Goal: Task Accomplishment & Management: Use online tool/utility

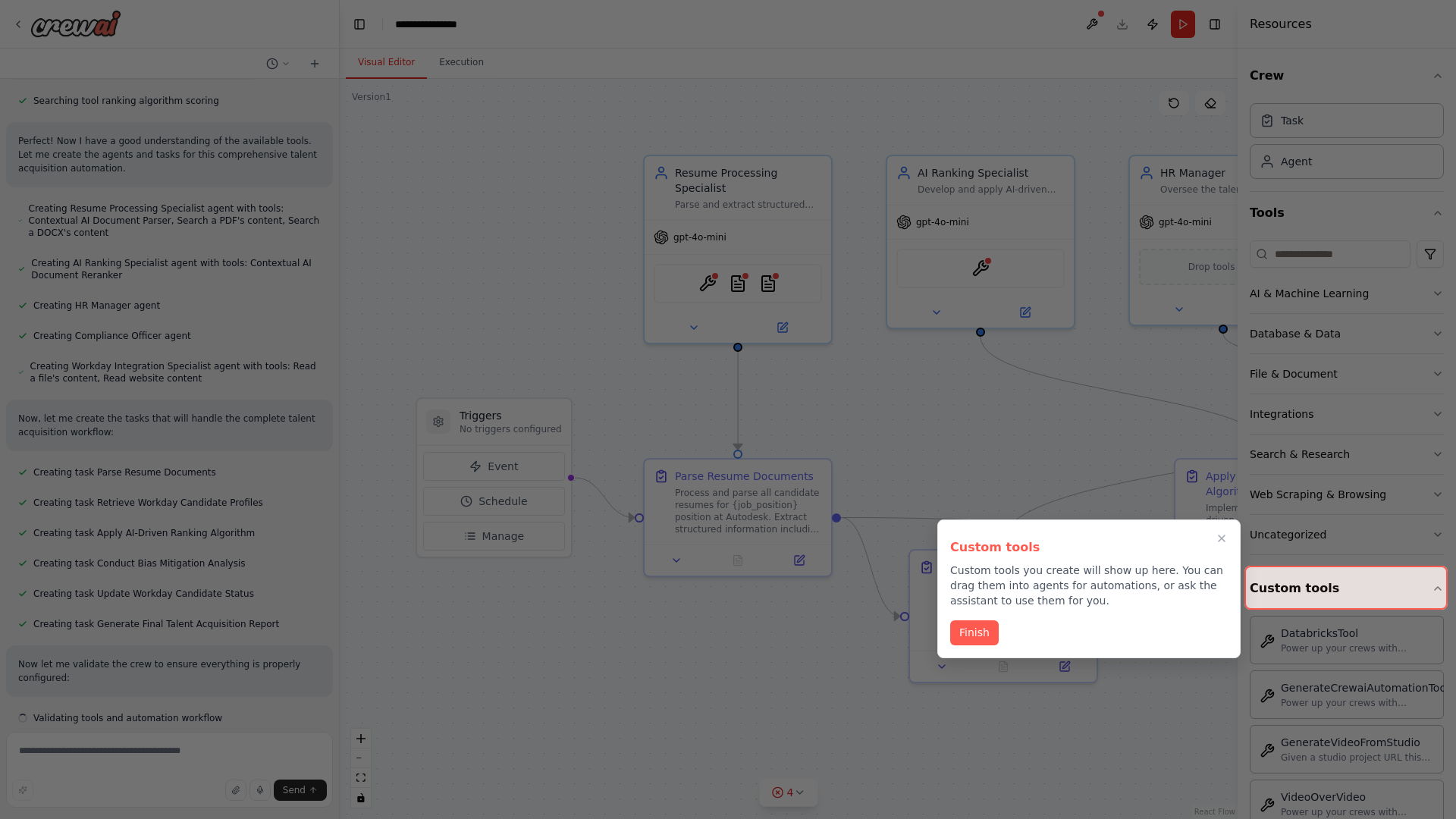
scroll to position [670, 0]
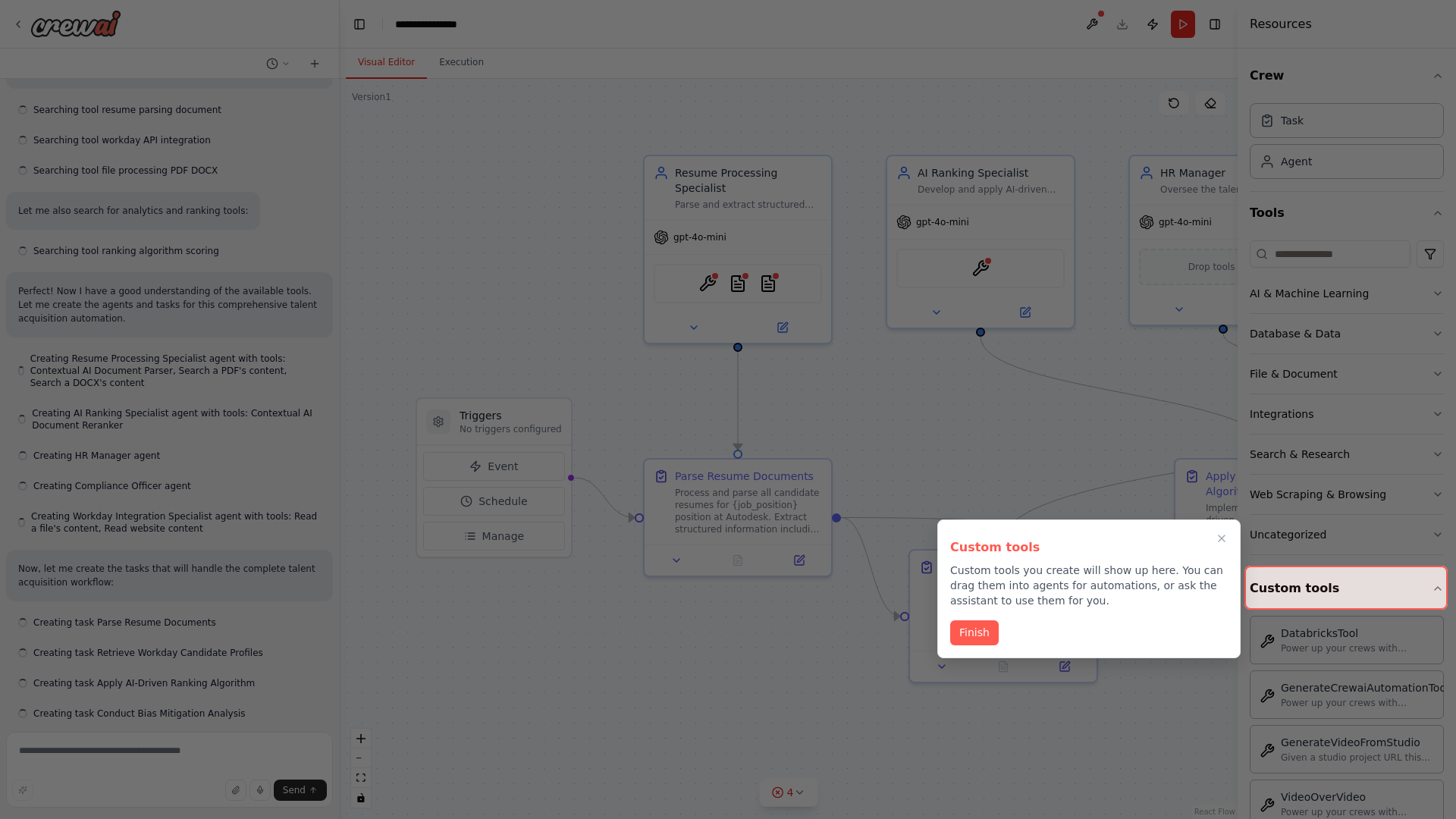
scroll to position [747, 0]
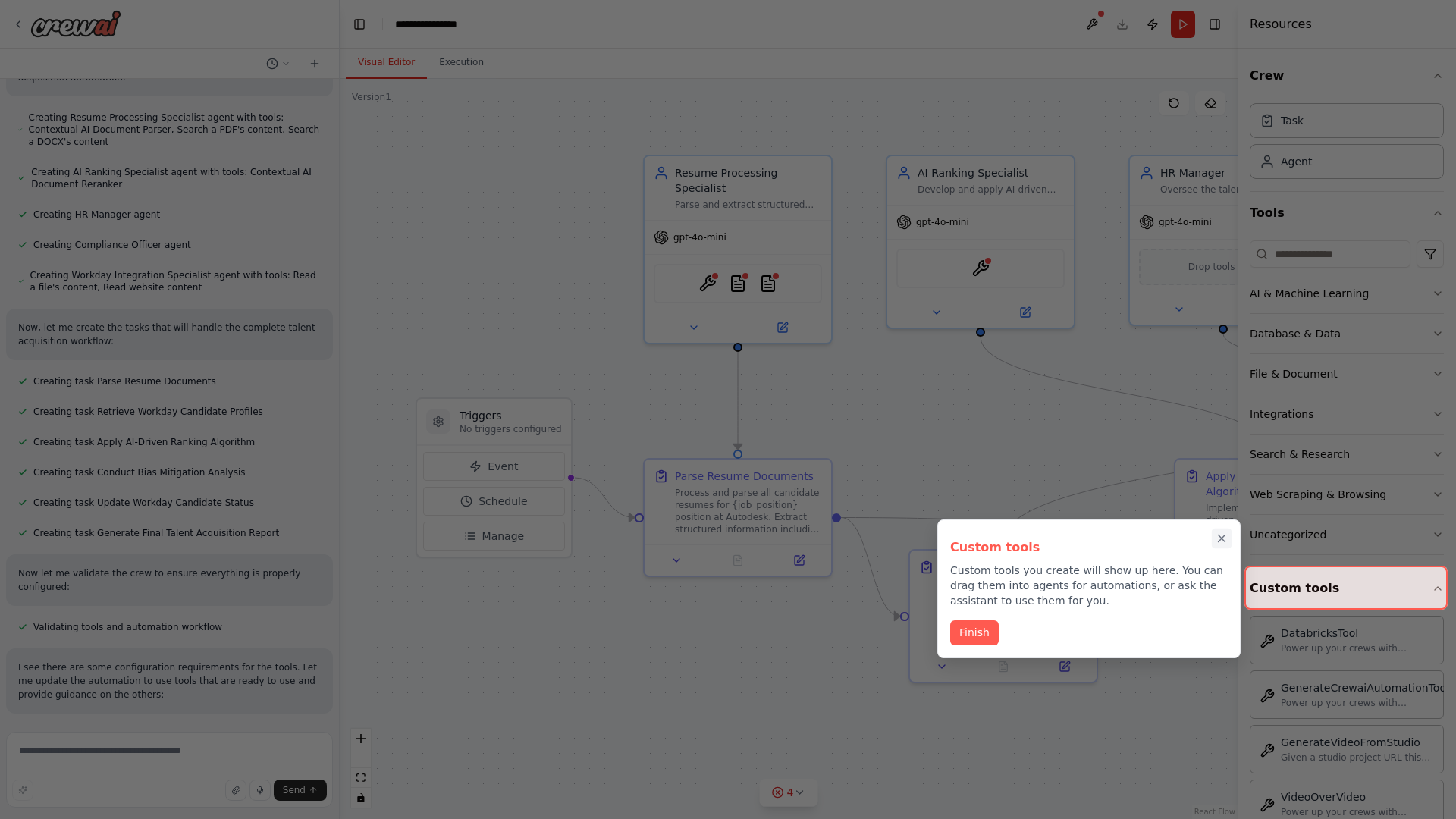
click at [1222, 538] on icon "Close walkthrough" at bounding box center [1222, 539] width 7 height 7
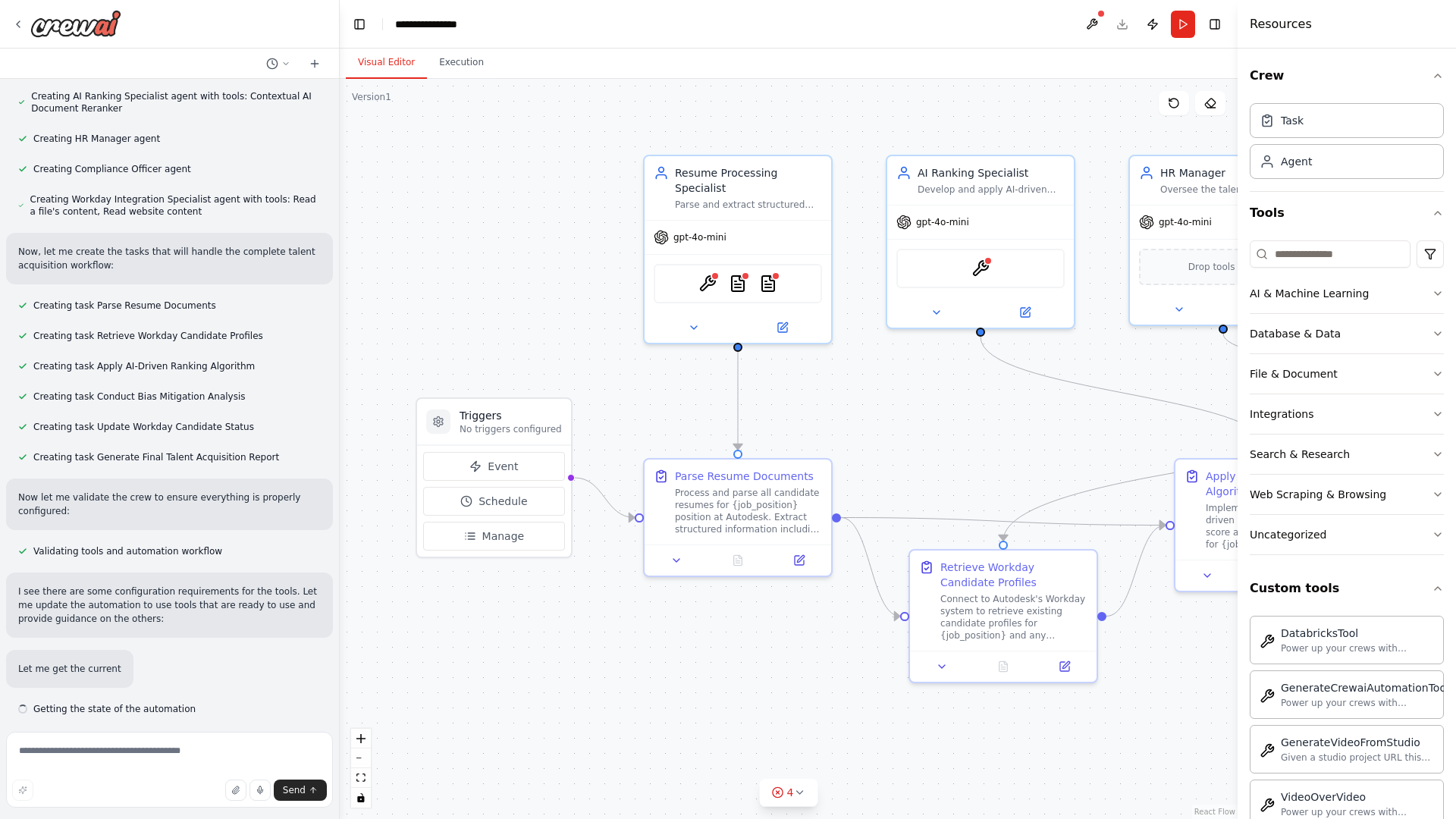
scroll to position [828, 0]
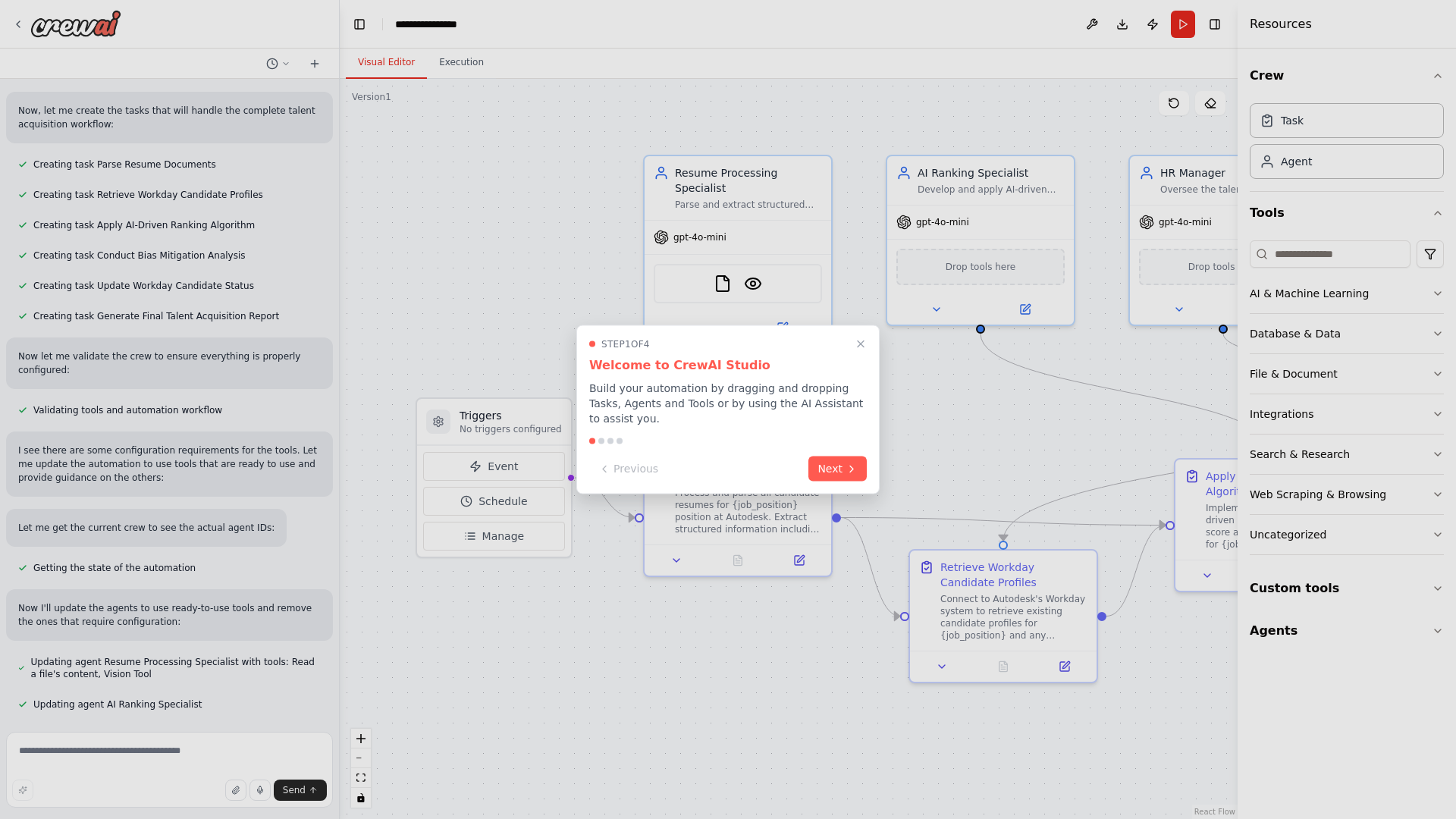
scroll to position [1045, 0]
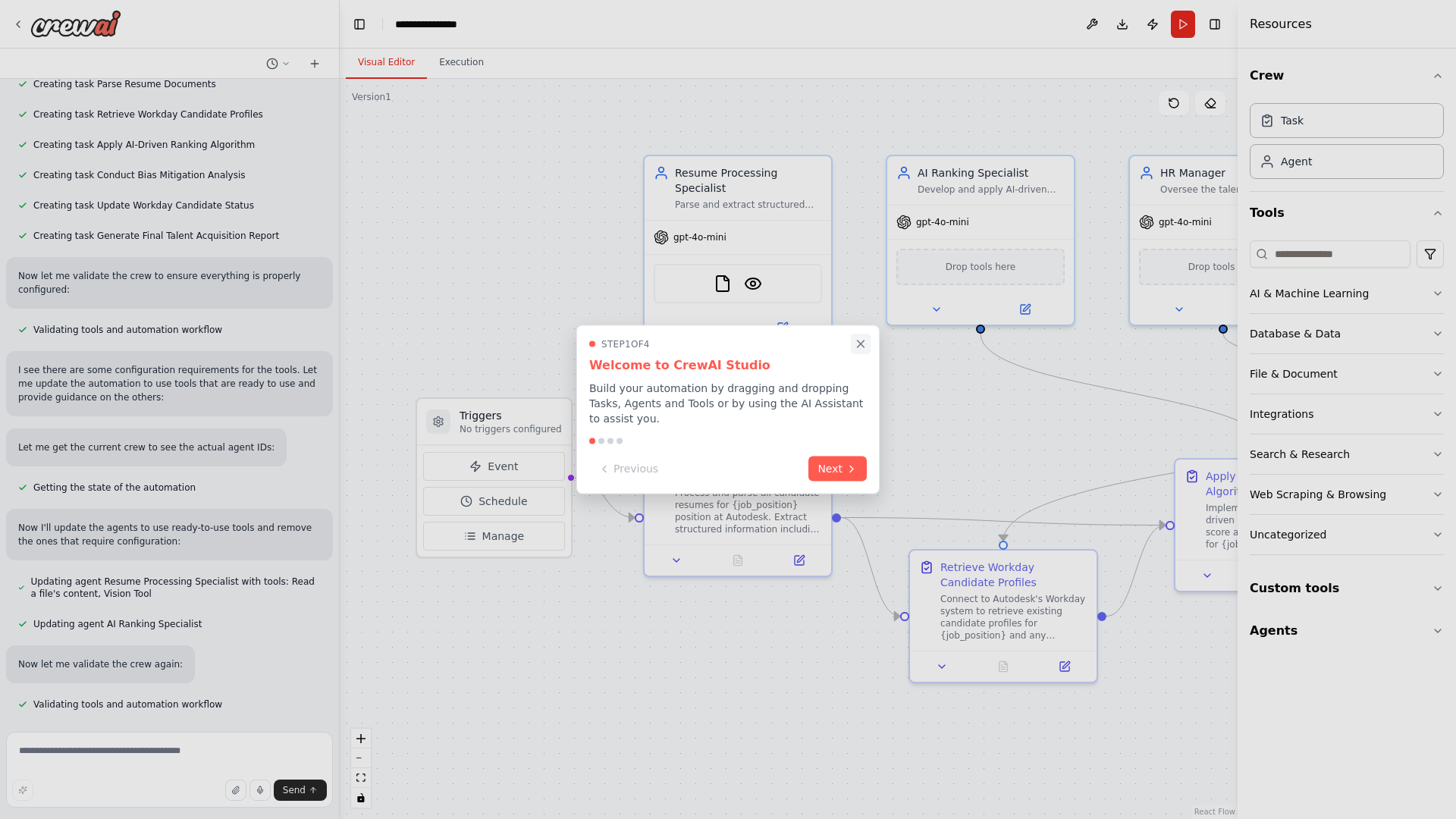
click at [861, 343] on icon "Close walkthrough" at bounding box center [861, 344] width 7 height 7
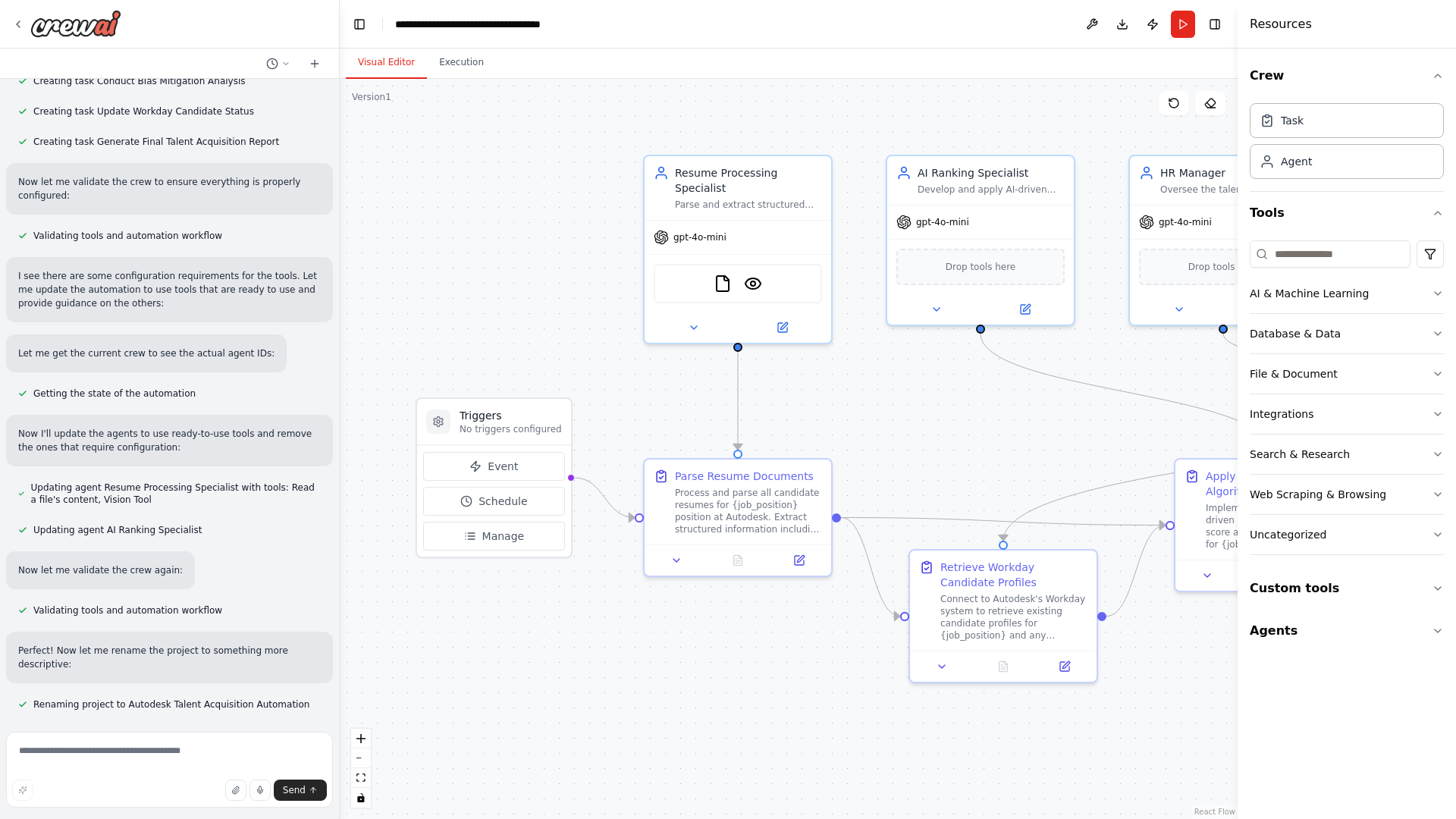
scroll to position [0, 0]
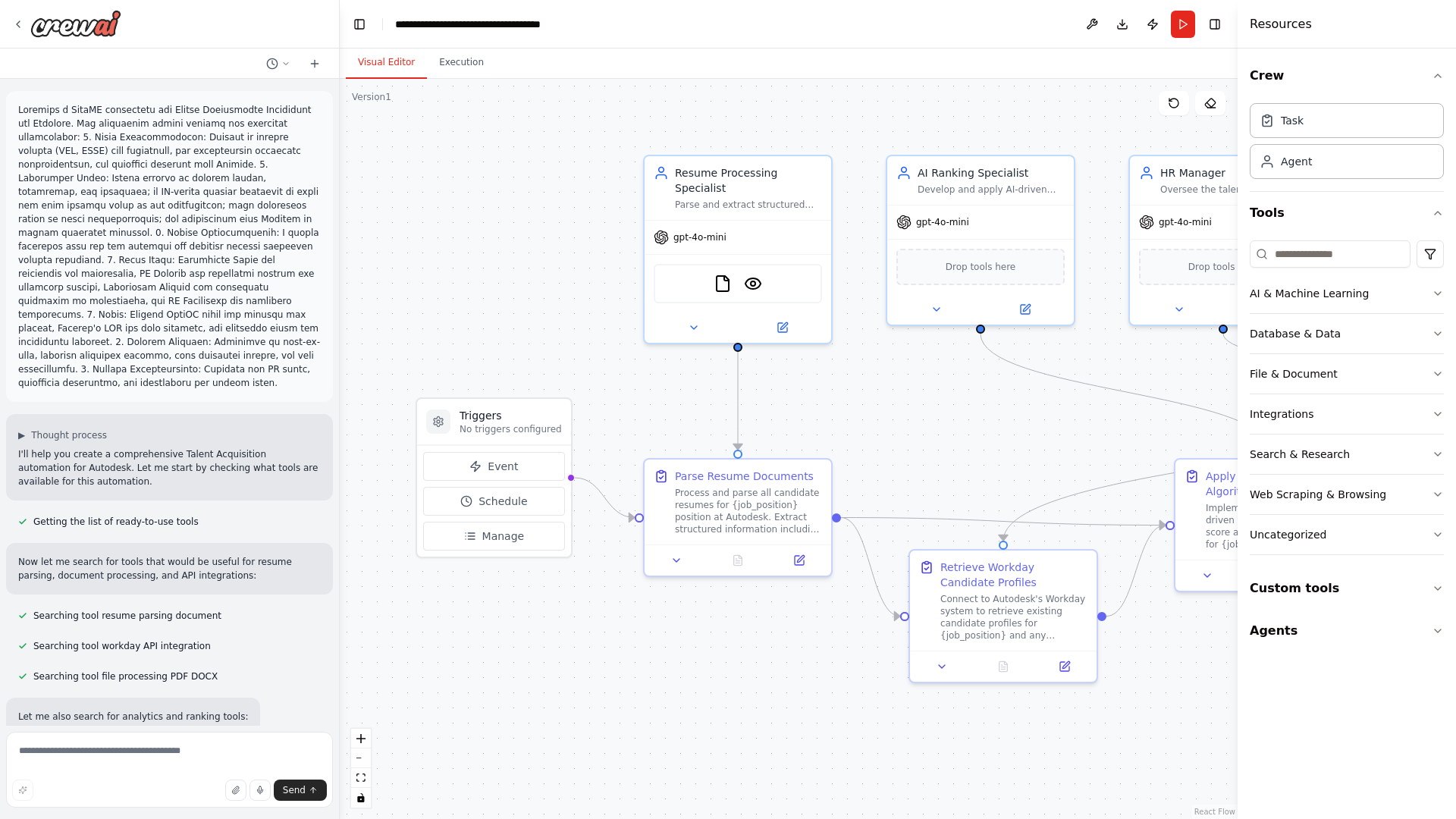
click at [21, 106] on p at bounding box center [169, 246] width 302 height 287
click at [447, 167] on div ".deletable-edge-delete-btn { width: 20px; height: 20px; border: 0px solid #ffff…" at bounding box center [789, 450] width 898 height 741
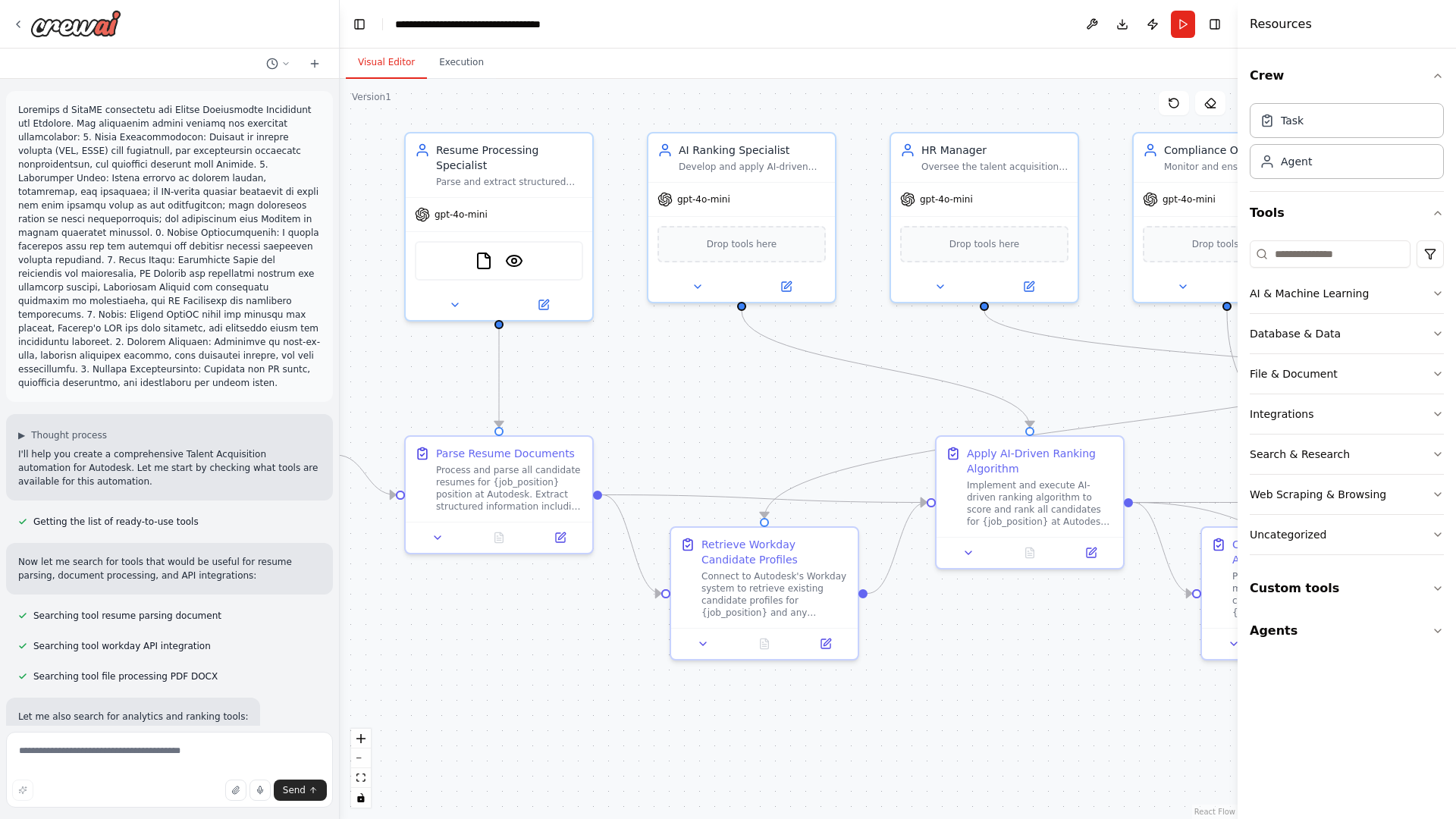
drag, startPoint x: 411, startPoint y: 536, endPoint x: 92, endPoint y: 506, distance: 320.4
click at [92, 506] on div "▶ Thought process I'll help you create a comprehensive Talent Acquisition autom…" at bounding box center [728, 410] width 1456 height 819
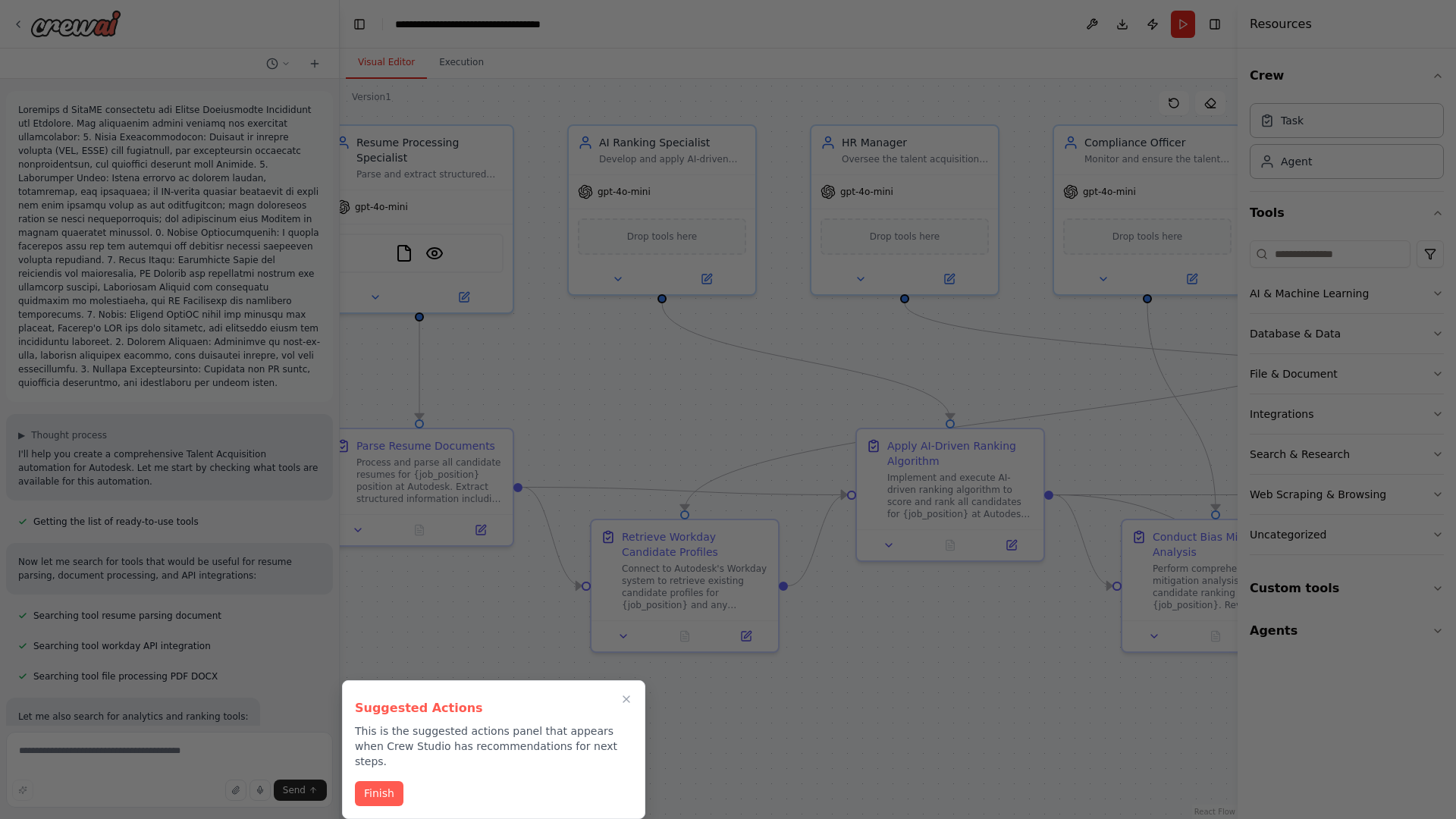
drag, startPoint x: 92, startPoint y: 506, endPoint x: 501, endPoint y: 403, distance: 421.8
click at [501, 403] on div at bounding box center [728, 410] width 1456 height 819
drag, startPoint x: 671, startPoint y: 743, endPoint x: 553, endPoint y: 232, distance: 524.4
click at [553, 232] on div at bounding box center [728, 410] width 1456 height 819
